Goal: Information Seeking & Learning: Learn about a topic

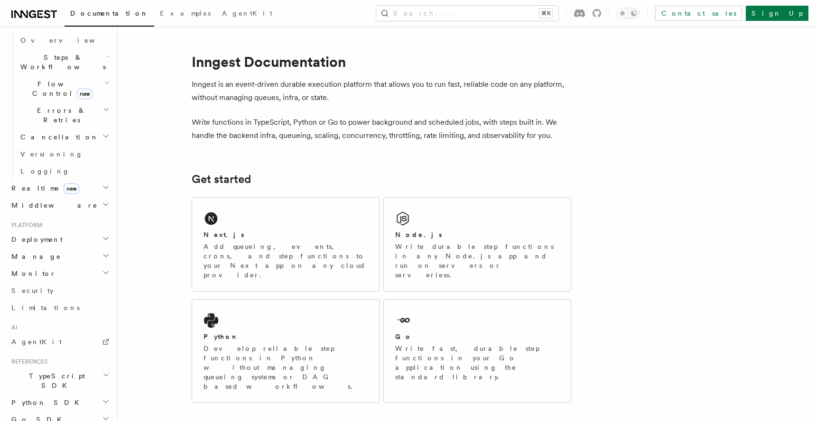
scroll to position [93, 0]
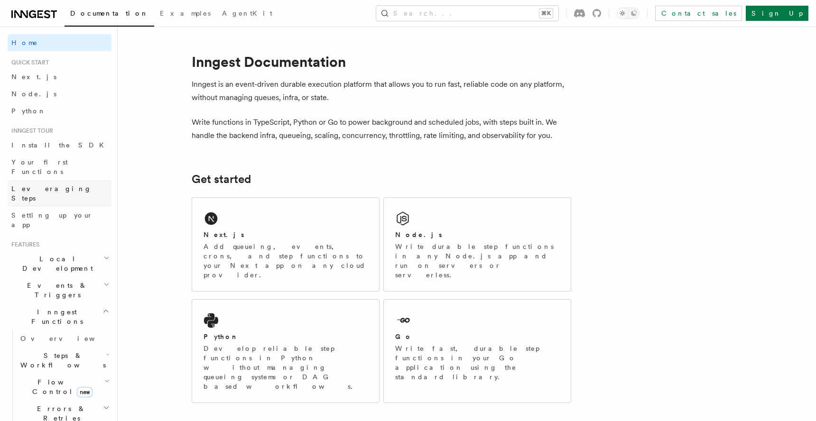
click at [42, 185] on span "Leveraging Steps" at bounding box center [51, 193] width 80 height 17
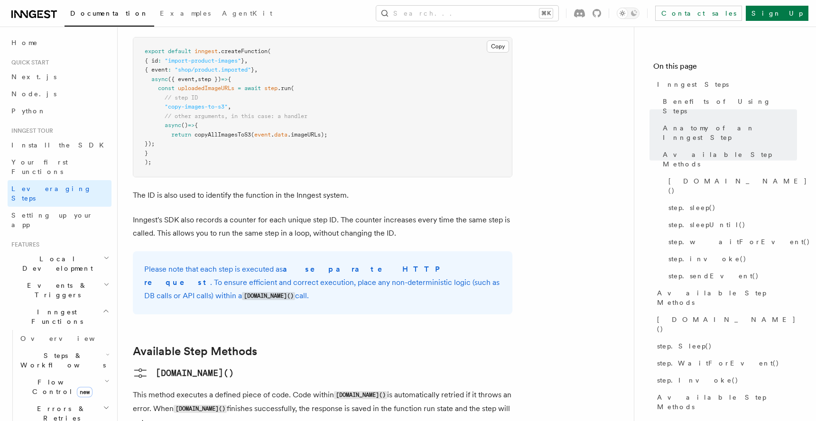
scroll to position [762, 0]
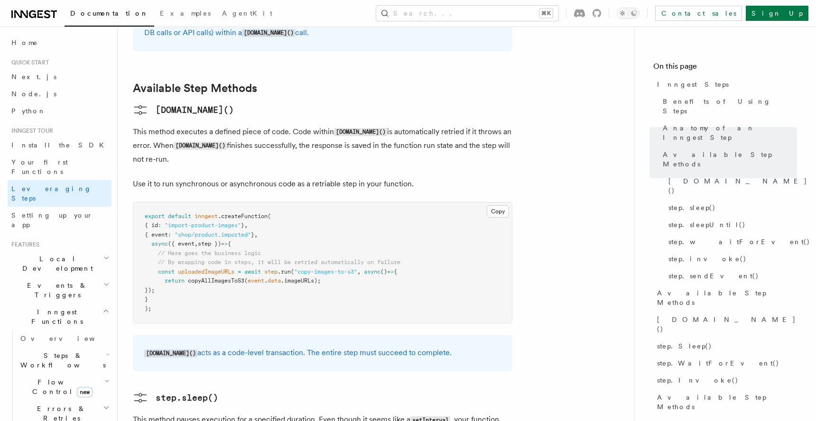
click at [53, 281] on span "Events & Triggers" at bounding box center [56, 290] width 96 height 19
click at [48, 308] on span "Overview" at bounding box center [69, 312] width 98 height 8
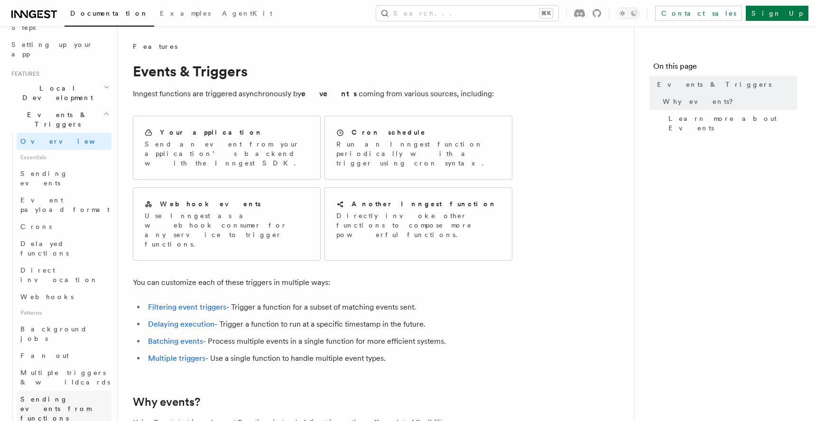
scroll to position [154, 0]
